Goal: Find specific page/section: Find specific page/section

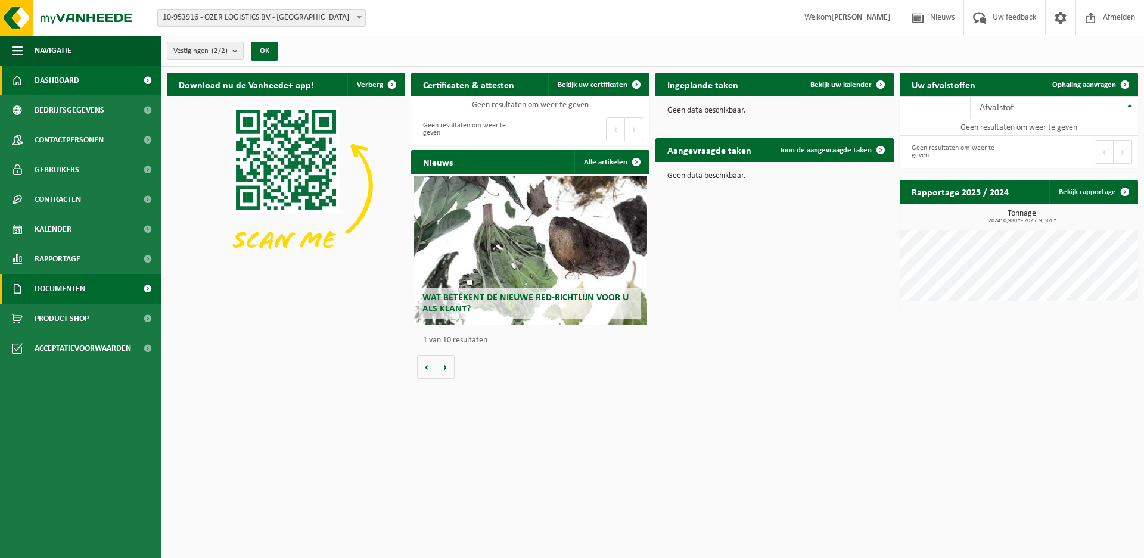
click at [71, 293] on span "Documenten" at bounding box center [60, 289] width 51 height 30
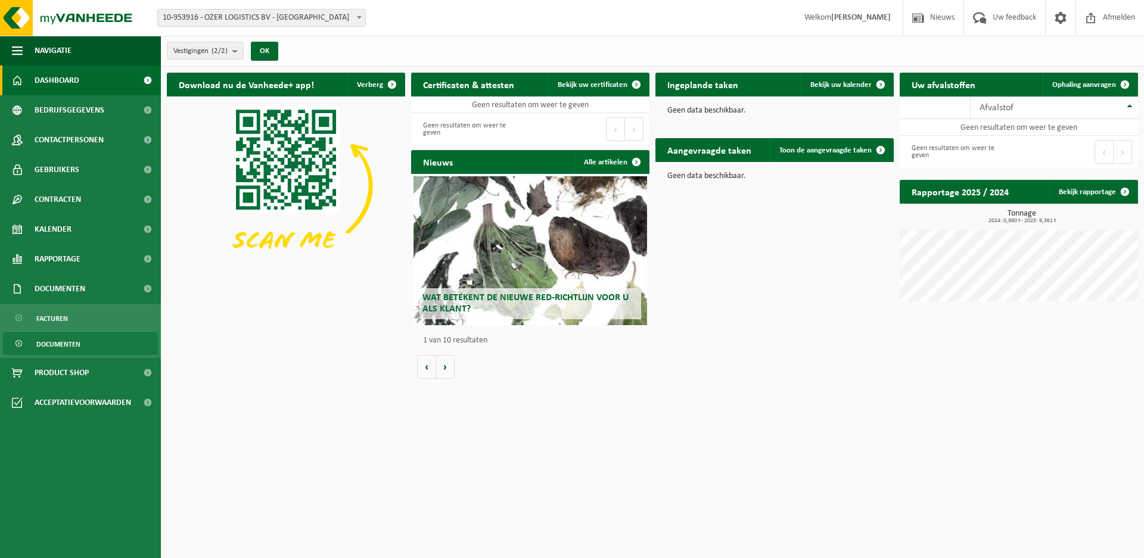
click at [58, 344] on span "Documenten" at bounding box center [58, 344] width 44 height 23
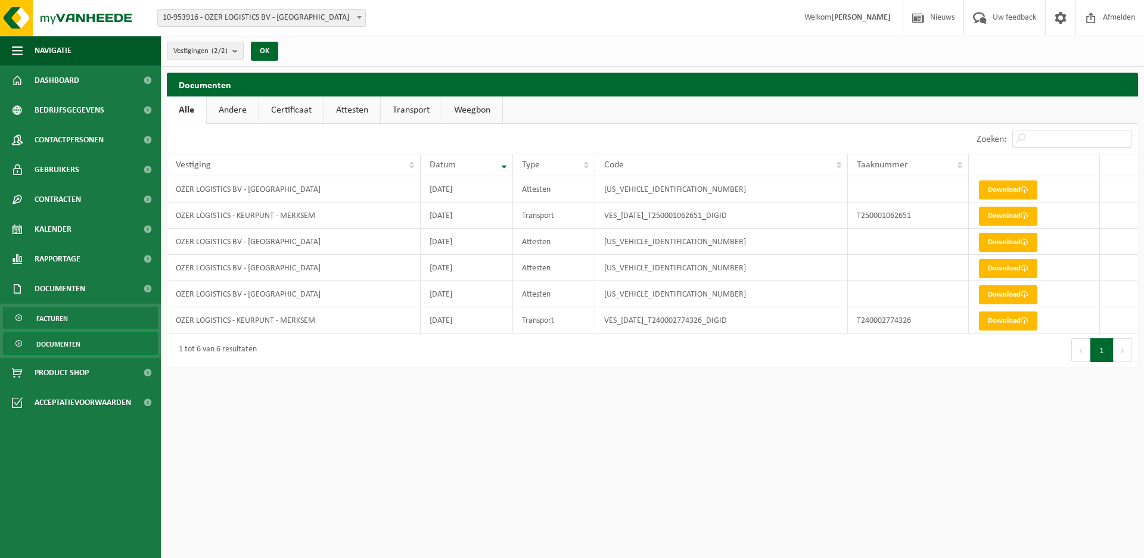
click at [54, 318] on span "Facturen" at bounding box center [52, 318] width 32 height 23
